Goal: Task Accomplishment & Management: Manage account settings

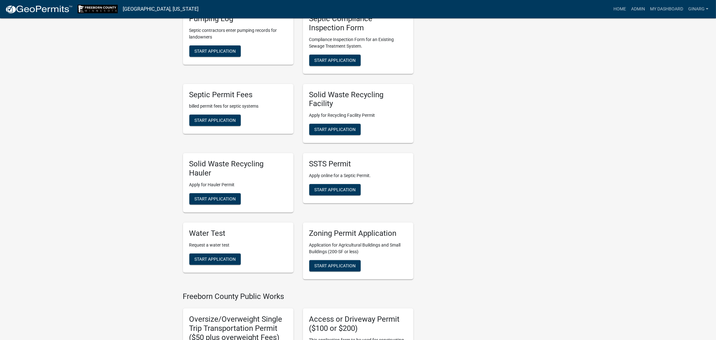
scroll to position [379, 0]
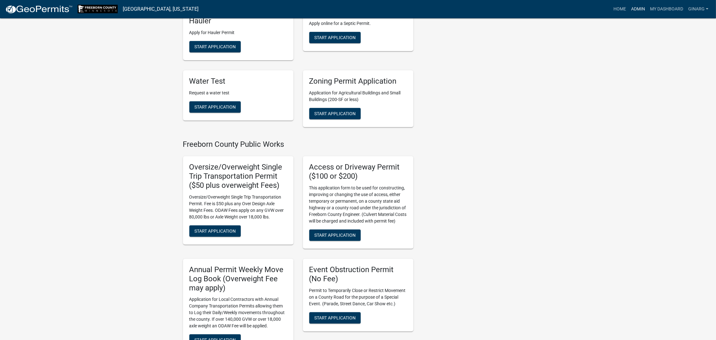
click at [629, 14] on link "Admin" at bounding box center [638, 9] width 19 height 12
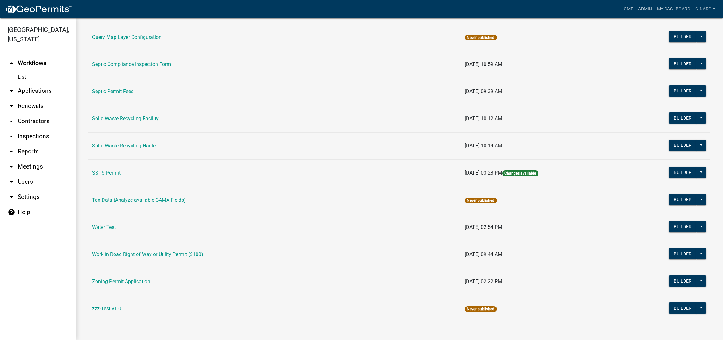
scroll to position [612, 0]
drag, startPoint x: 120, startPoint y: 264, endPoint x: 124, endPoint y: 263, distance: 3.8
click at [120, 278] on link "Zoning Permit Application" at bounding box center [121, 281] width 58 height 6
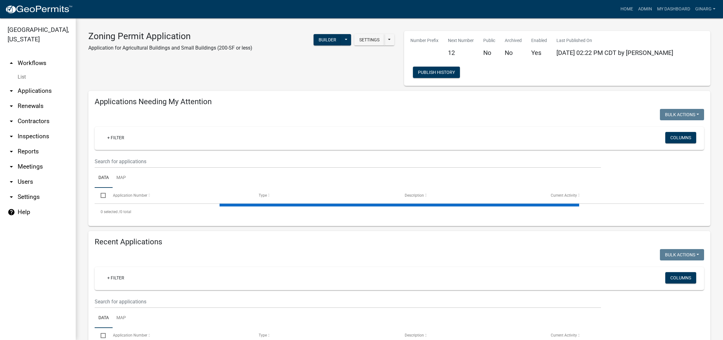
select select "3: 100"
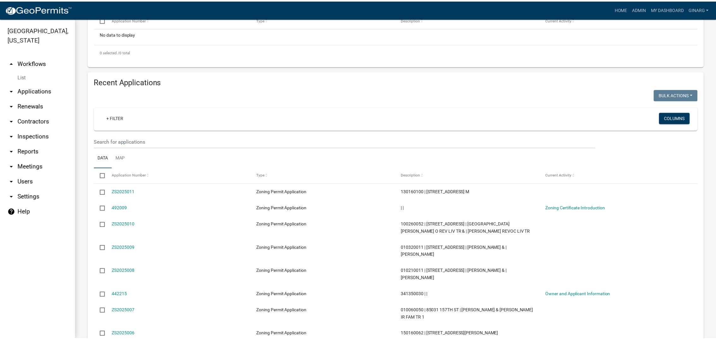
scroll to position [284, 0]
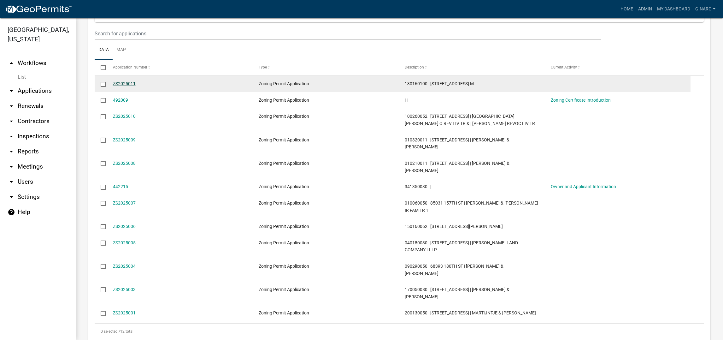
click at [136, 86] on link "ZS2025011" at bounding box center [124, 83] width 23 height 5
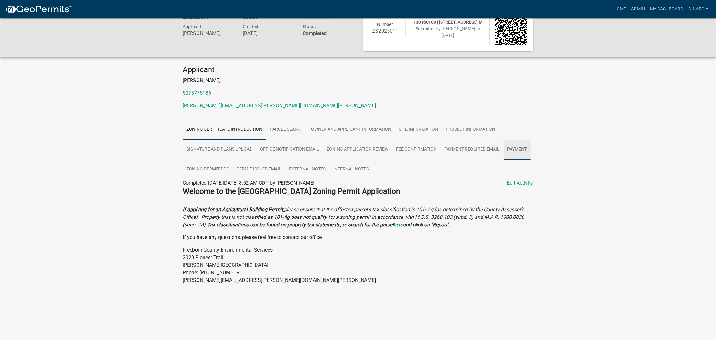
click at [504, 160] on link "Payment" at bounding box center [517, 150] width 27 height 20
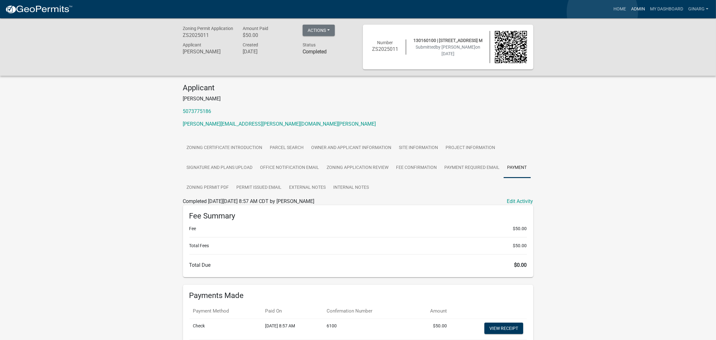
click at [629, 12] on link "Admin" at bounding box center [638, 9] width 19 height 12
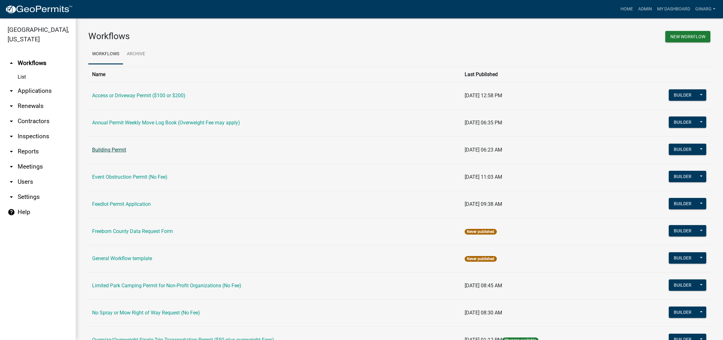
click at [115, 153] on link "Building Permit" at bounding box center [109, 150] width 34 height 6
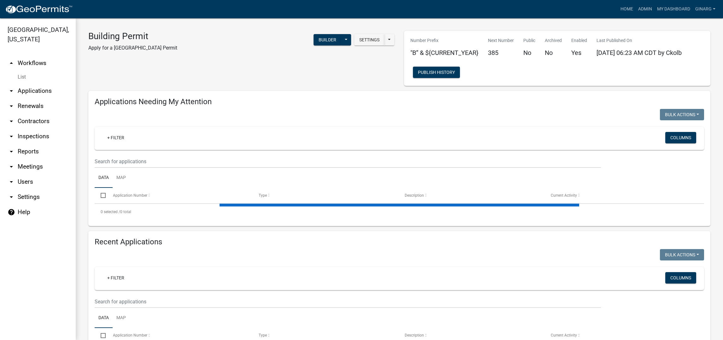
select select "3: 100"
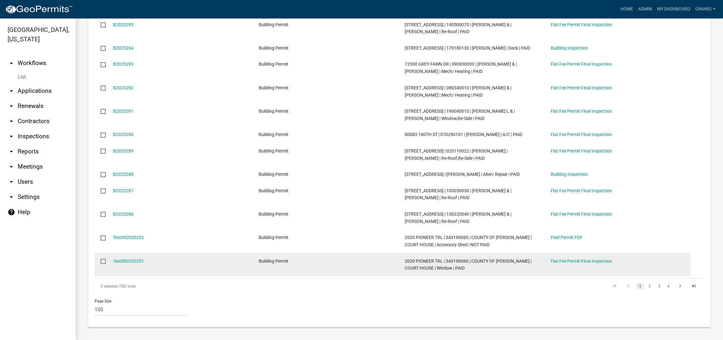
scroll to position [3322, 0]
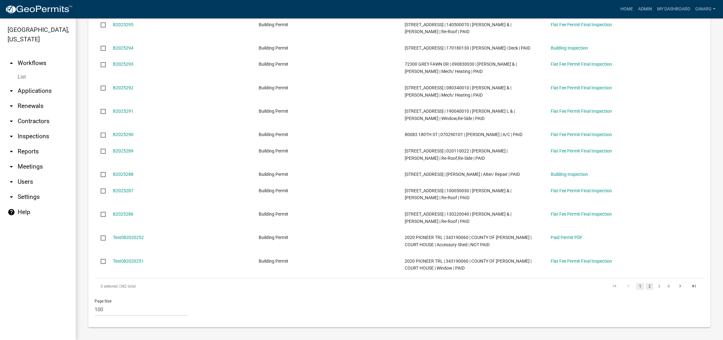
click at [646, 283] on link "2" at bounding box center [650, 286] width 8 height 7
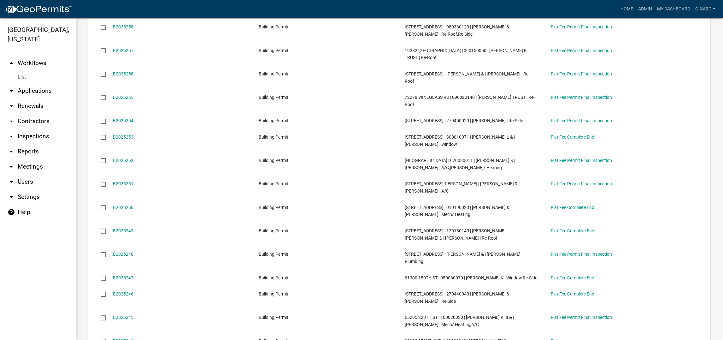
scroll to position [1095, 0]
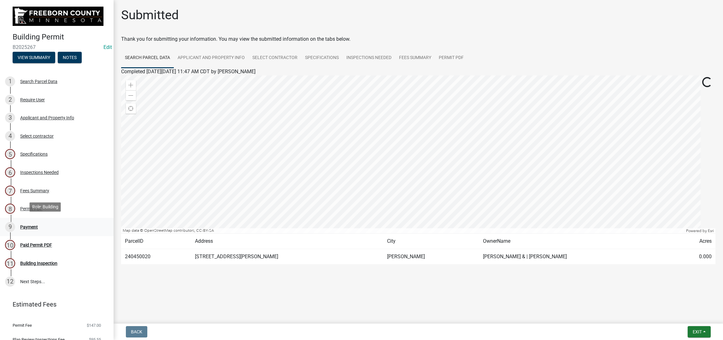
scroll to position [189, 0]
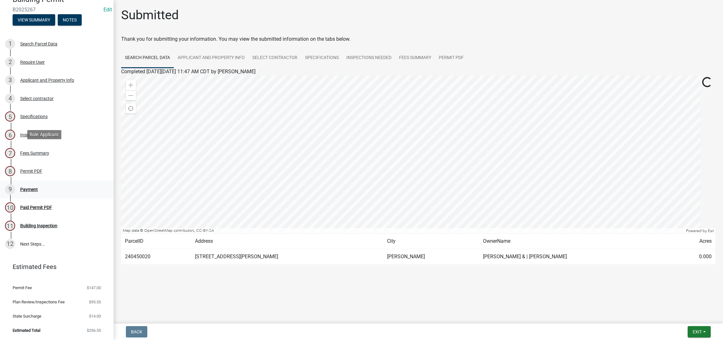
click at [38, 187] on div "Payment" at bounding box center [29, 189] width 18 height 4
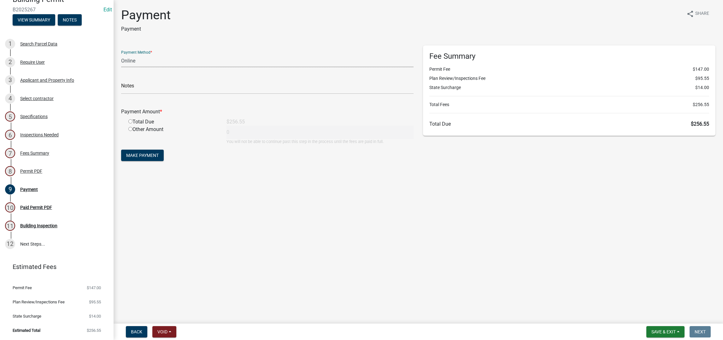
click at [167, 67] on select "Credit Card POS Check Cash Online" at bounding box center [267, 60] width 293 height 13
select select "0: 2"
click at [125, 67] on select "Credit Card POS Check Cash Online" at bounding box center [267, 60] width 293 height 13
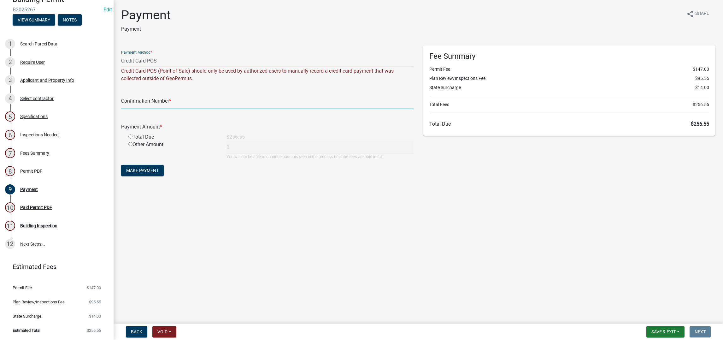
click at [138, 109] on input "text" at bounding box center [267, 102] width 293 height 13
type input "100338159834"
click at [133, 139] on input "radio" at bounding box center [130, 136] width 4 height 4
radio input "true"
type input "256.55"
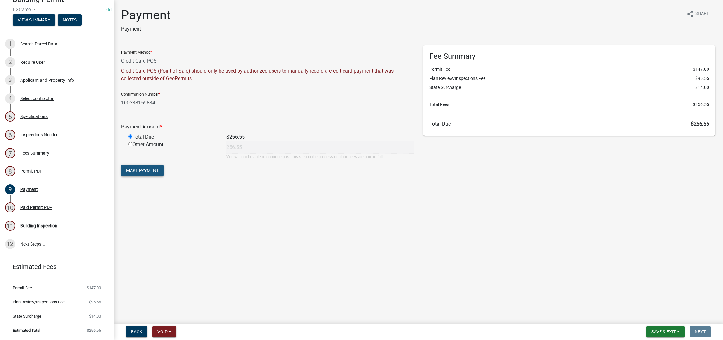
drag, startPoint x: 160, startPoint y: 266, endPoint x: 207, endPoint y: 276, distance: 48.7
click at [159, 173] on span "Make Payment" at bounding box center [142, 170] width 33 height 5
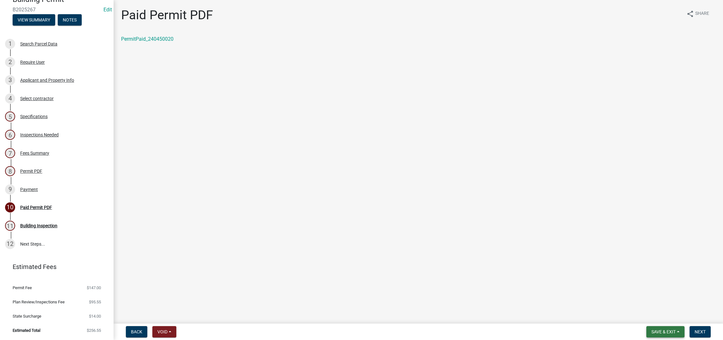
click at [652, 329] on span "Save & Exit" at bounding box center [664, 331] width 24 height 5
click at [634, 302] on button "Save & Exit" at bounding box center [659, 309] width 51 height 15
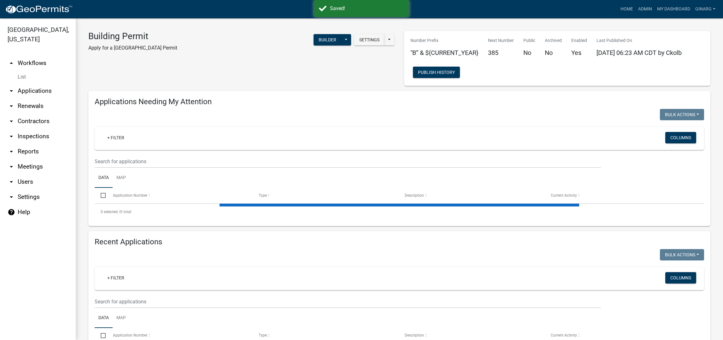
select select "3: 100"
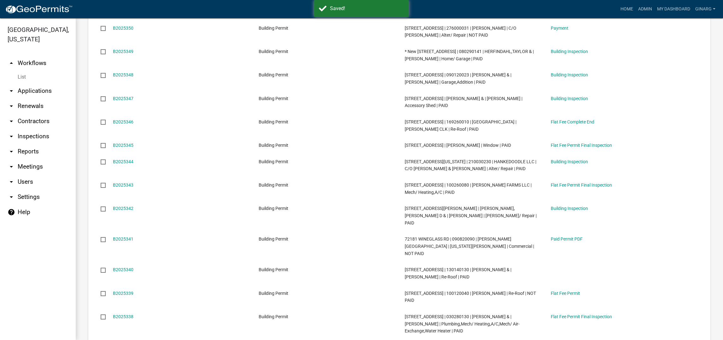
scroll to position [1468, 0]
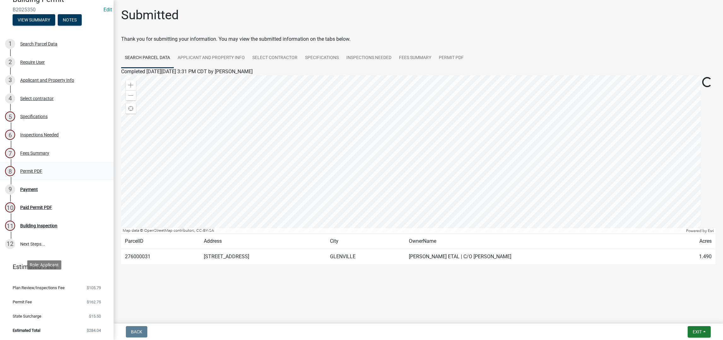
scroll to position [142, 0]
click at [38, 192] on div "Payment" at bounding box center [29, 189] width 18 height 4
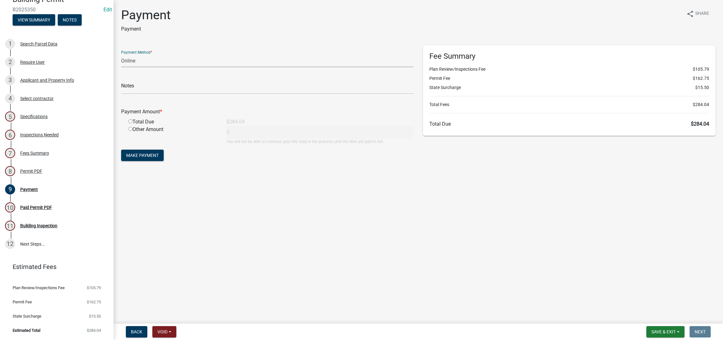
click at [164, 67] on select "Credit Card POS Check Cash Online" at bounding box center [267, 60] width 293 height 13
select select "0: 2"
click at [125, 67] on select "Credit Card POS Check Cash Online" at bounding box center [267, 60] width 293 height 13
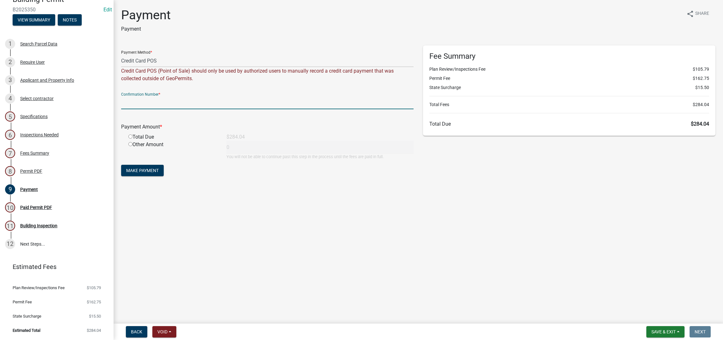
drag, startPoint x: 130, startPoint y: 149, endPoint x: 129, endPoint y: 153, distance: 3.8
click at [130, 109] on input "text" at bounding box center [267, 102] width 293 height 13
type input "100338159834"
click at [133, 139] on input "radio" at bounding box center [130, 136] width 4 height 4
radio input "true"
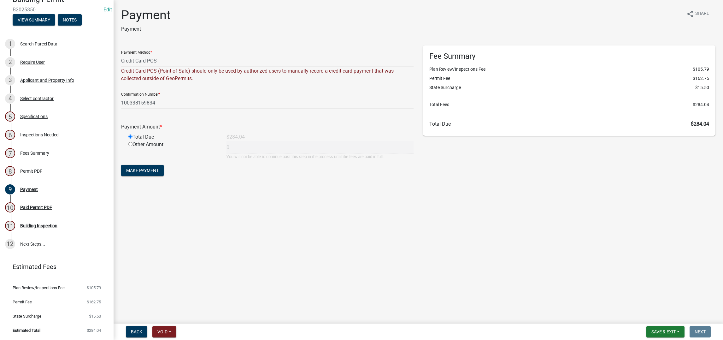
type input "284.04"
click at [154, 173] on span "Make Payment" at bounding box center [142, 170] width 33 height 5
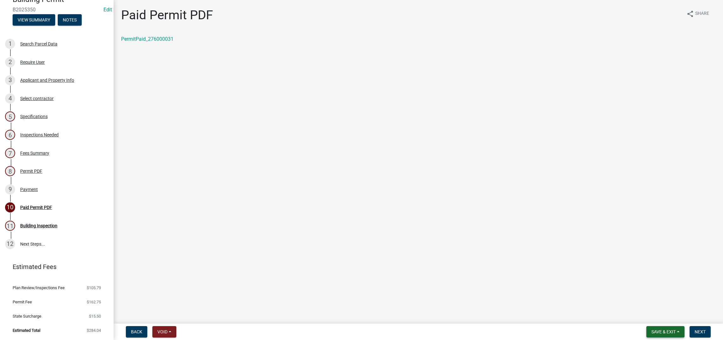
click at [652, 329] on span "Save & Exit" at bounding box center [664, 331] width 24 height 5
click at [634, 303] on button "Save & Exit" at bounding box center [659, 309] width 51 height 15
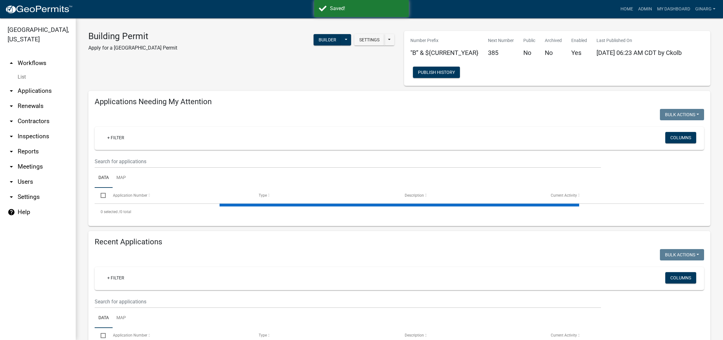
select select "3: 100"
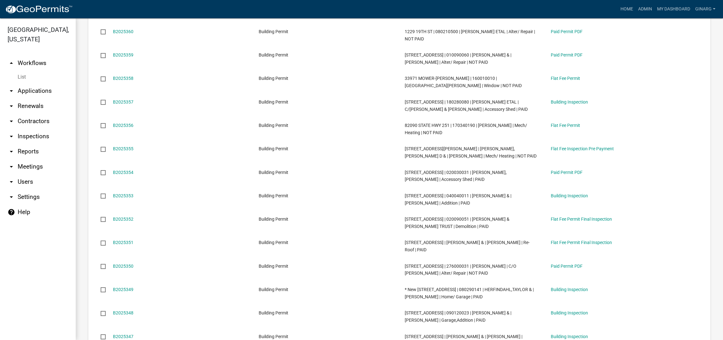
scroll to position [1373, 0]
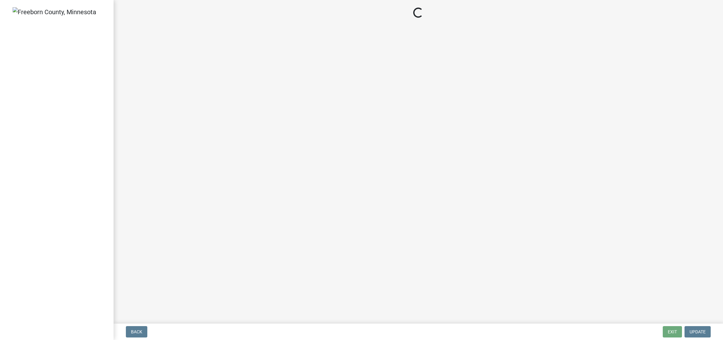
select select "24c4516e-7a9f-48a4-a0b5-6d857a377a6e"
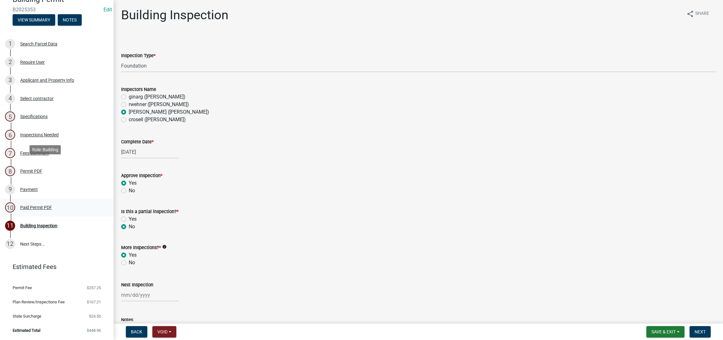
scroll to position [142, 0]
click at [38, 192] on div "Payment" at bounding box center [29, 189] width 18 height 4
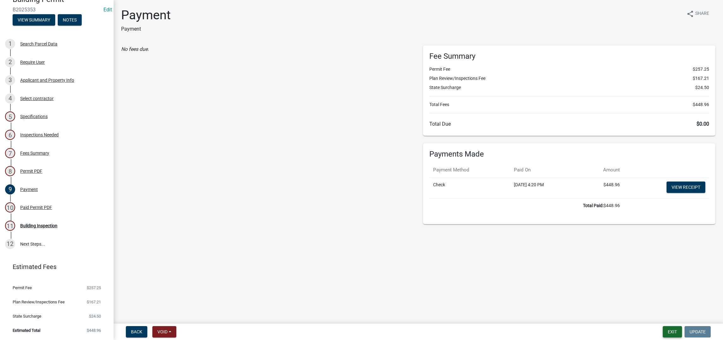
click at [663, 330] on button "Exit" at bounding box center [672, 331] width 19 height 11
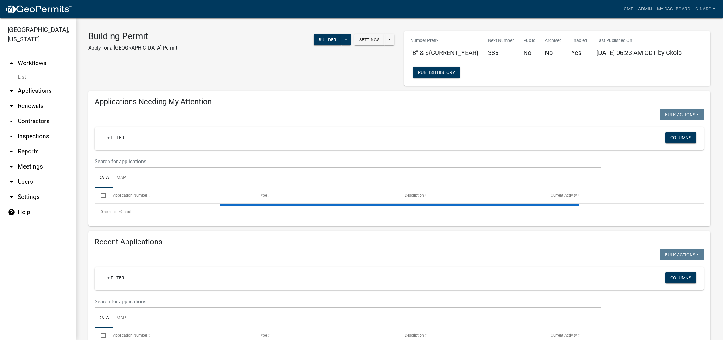
select select "3: 100"
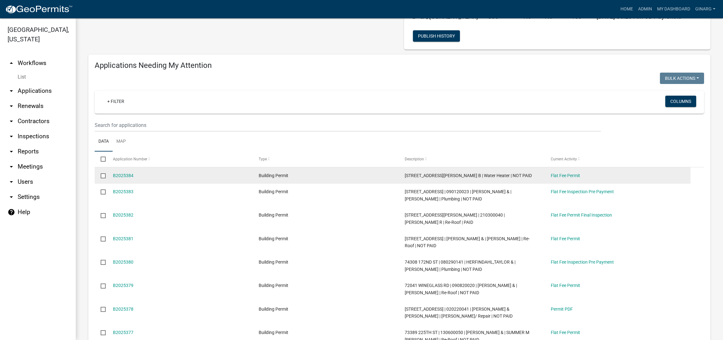
scroll to position [95, 0]
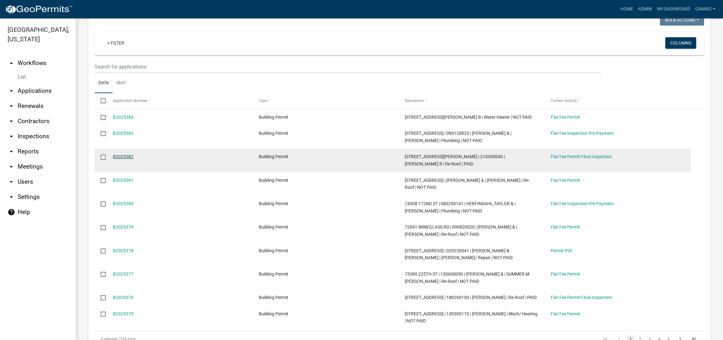
click at [134, 159] on link "B2025382" at bounding box center [123, 156] width 21 height 5
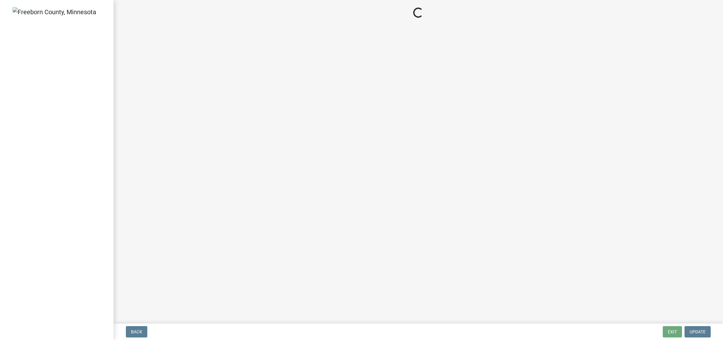
select select "3613e5d6-c0da-40a7-83d4-d5638b2e6124"
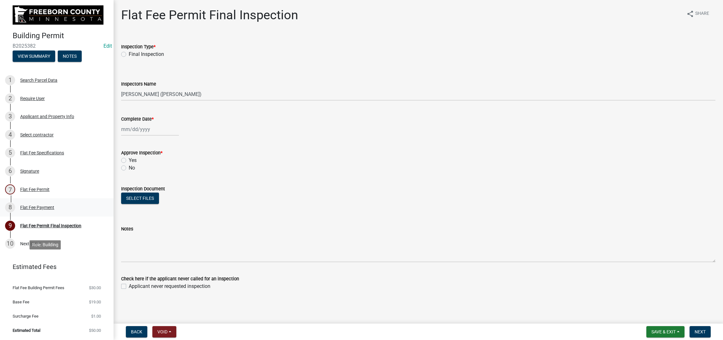
scroll to position [95, 0]
click at [54, 210] on div "Flat Fee Payment" at bounding box center [37, 207] width 34 height 4
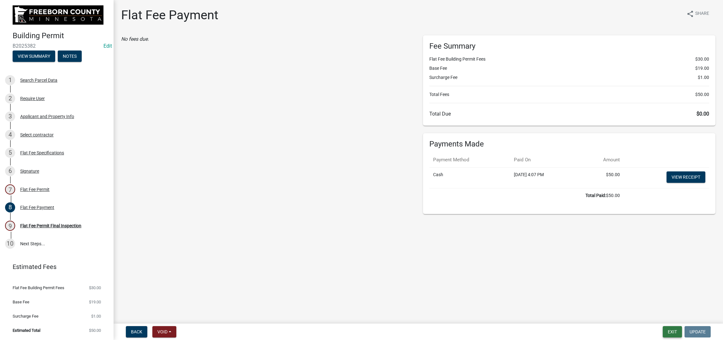
click at [663, 330] on button "Exit" at bounding box center [672, 331] width 19 height 11
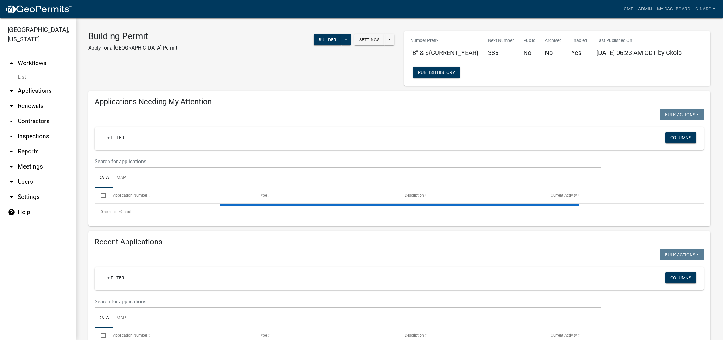
select select "3: 100"
